Goal: Communication & Community: Answer question/provide support

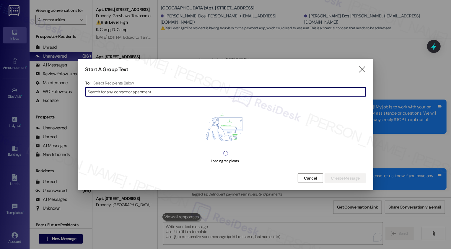
scroll to position [220, 0]
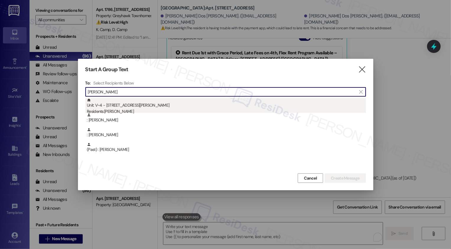
type input "[PERSON_NAME]"
click at [117, 110] on div "Residents: [PERSON_NAME]" at bounding box center [226, 111] width 279 height 6
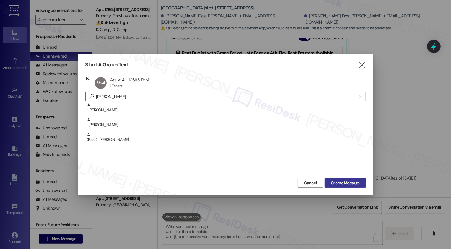
click at [353, 181] on span "Create Message" at bounding box center [345, 183] width 29 height 6
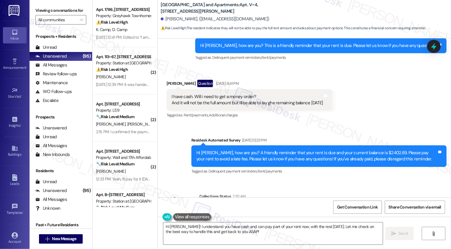
scroll to position [742, 0]
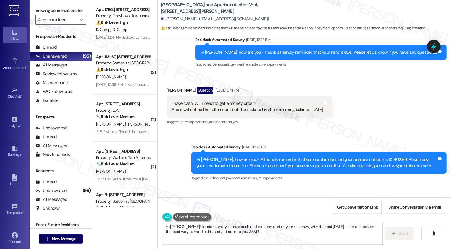
click at [168, 87] on div "[PERSON_NAME] Question [DATE] 6:41 PM" at bounding box center [250, 91] width 166 height 9
copy div "[PERSON_NAME]"
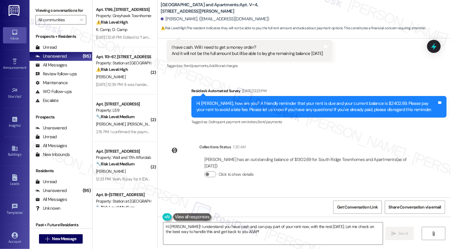
scroll to position [823, 0]
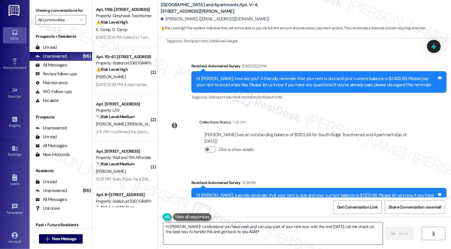
click at [203, 227] on textarea "Hi [PERSON_NAME]! I understand you have cash and can pay part of your rent now,…" at bounding box center [273, 234] width 220 height 22
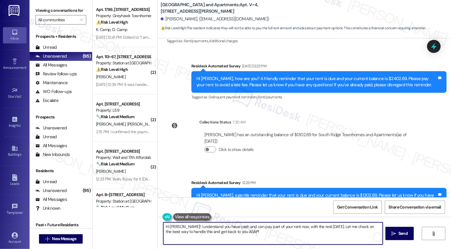
click at [234, 232] on textarea "Hi [PERSON_NAME]! I understand you have cash and can pay part of your rent now,…" at bounding box center [273, 234] width 220 height 22
drag, startPoint x: 177, startPoint y: 227, endPoint x: 258, endPoint y: 244, distance: 82.1
click at [258, 244] on textarea "Hi [PERSON_NAME]! I understand you have cash and can pay part of your rent now,…" at bounding box center [273, 234] width 220 height 22
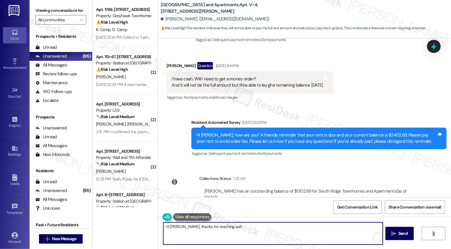
scroll to position [727, 0]
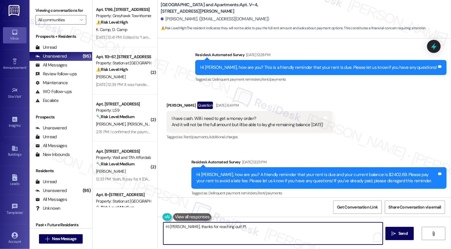
drag, startPoint x: 178, startPoint y: 230, endPoint x: 249, endPoint y: 230, distance: 70.0
click at [249, 230] on textarea "Hi [PERSON_NAME], thanks for reaching out! Pl" at bounding box center [273, 234] width 220 height 22
drag, startPoint x: 178, startPoint y: 228, endPoint x: 264, endPoint y: 232, distance: 86.1
click at [264, 232] on textarea "Hi [PERSON_NAME], thanks for reaching out! Pl" at bounding box center [273, 234] width 220 height 22
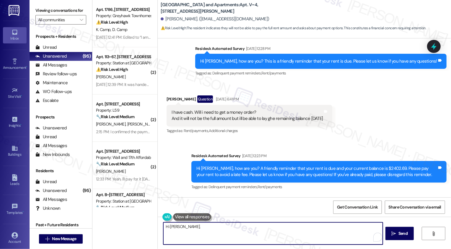
scroll to position [732, 0]
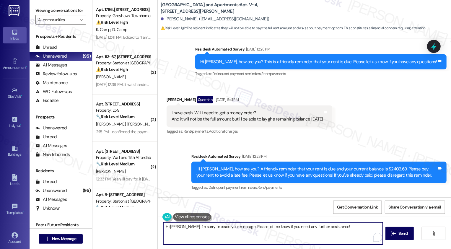
click at [235, 226] on textarea "Hi [PERSON_NAME], I'm sorry I missed your message. Please let me know if you ne…" at bounding box center [273, 234] width 220 height 22
click at [275, 230] on textarea "Hi [PERSON_NAME], I'm sorry I missed your message. Please continue to communica…" at bounding box center [273, 234] width 220 height 22
click at [277, 226] on textarea "Hi [PERSON_NAME], I'm sorry I missed your message. Please continue to communica…" at bounding box center [273, 234] width 220 height 22
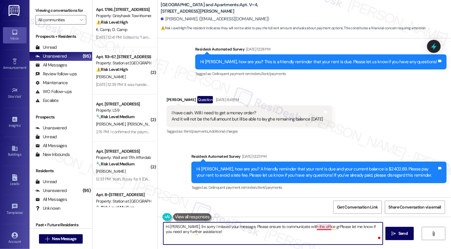
click at [316, 228] on textarea "Hi [PERSON_NAME], I'm sorry I missed your message. Please ensure to communicate…" at bounding box center [273, 234] width 220 height 22
click at [204, 231] on textarea "Hi [PERSON_NAME], I'm sorry I missed your message. Please ensure to communicate…" at bounding box center [273, 234] width 220 height 22
click at [194, 232] on textarea "Hi [PERSON_NAME], I'm sorry I missed your message. Please ensure to communicate…" at bounding box center [273, 234] width 220 height 22
paste textarea "’m sorry I missed your message. Please make sure to connect with the office reg…"
click at [241, 230] on textarea "Hi [PERSON_NAME], I’m sorry I missed your message. Please make sure to connect …" at bounding box center [273, 234] width 220 height 22
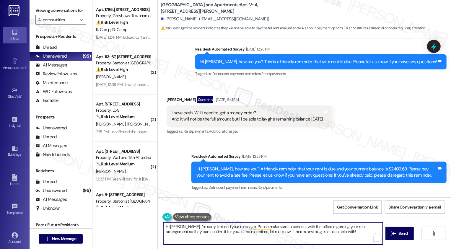
click at [196, 228] on textarea "Hi [PERSON_NAME], I’m sorry I missed your message. Please make sure to connect …" at bounding box center [273, 234] width 220 height 22
click at [223, 228] on textarea "Hi [PERSON_NAME], I’m sorry I missed your message. Please make sure to connect …" at bounding box center [273, 234] width 220 height 22
click at [236, 229] on textarea "Hi [PERSON_NAME], I’m sorry I missed your message. Please make sure to connect …" at bounding box center [273, 234] width 220 height 22
click at [255, 229] on textarea "Hi [PERSON_NAME], I’m sorry I missed your message. Please make sure to connect …" at bounding box center [273, 234] width 220 height 22
click at [282, 232] on textarea "Hi [PERSON_NAME], I’m sorry I missed your message. Please make sure to connect …" at bounding box center [273, 234] width 220 height 22
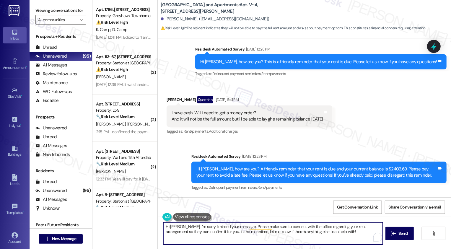
click at [305, 233] on textarea "Hi [PERSON_NAME], I’m sorry I missed your message. Please make sure to connect …" at bounding box center [273, 234] width 220 height 22
click at [319, 234] on textarea "Hi [PERSON_NAME], I’m sorry I missed your message. Please make sure to connect …" at bounding box center [273, 234] width 220 height 22
click at [331, 234] on textarea "Hi [PERSON_NAME], I’m sorry I missed your message. Please make sure to connect …" at bounding box center [273, 234] width 220 height 22
click at [205, 227] on textarea "Hi [PERSON_NAME], I’m sorry I missed your message. Please make sure to connect …" at bounding box center [273, 234] width 220 height 22
click at [226, 230] on textarea "Hi [PERSON_NAME], I’m sorry I missed your message. Please make sure to connect …" at bounding box center [273, 234] width 220 height 22
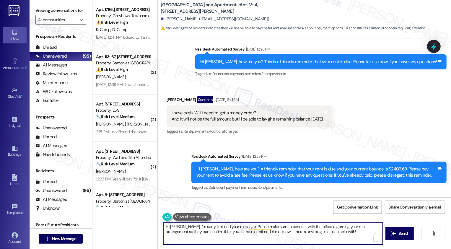
click at [256, 233] on textarea "Hi [PERSON_NAME], I’m sorry I missed your message. Please make sure to connect …" at bounding box center [273, 234] width 220 height 22
click at [305, 232] on textarea "Hi [PERSON_NAME], I’m sorry I missed your message. Please make sure to connect …" at bounding box center [273, 234] width 220 height 22
click at [320, 232] on textarea "Hi [PERSON_NAME], I’m sorry I missed your message. Please make sure to connect …" at bounding box center [273, 234] width 220 height 22
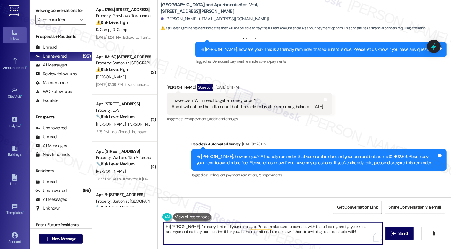
scroll to position [823, 0]
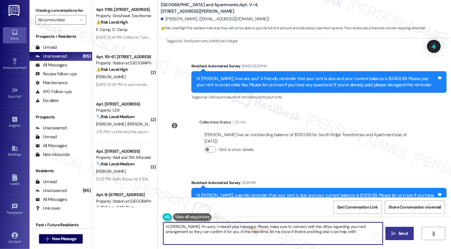
type textarea "Hi [PERSON_NAME], I’m sorry I missed your message. Please make sure to connect …"
click at [397, 232] on span "Send" at bounding box center [403, 233] width 12 height 6
